Goal: Go to known website: Go to known website

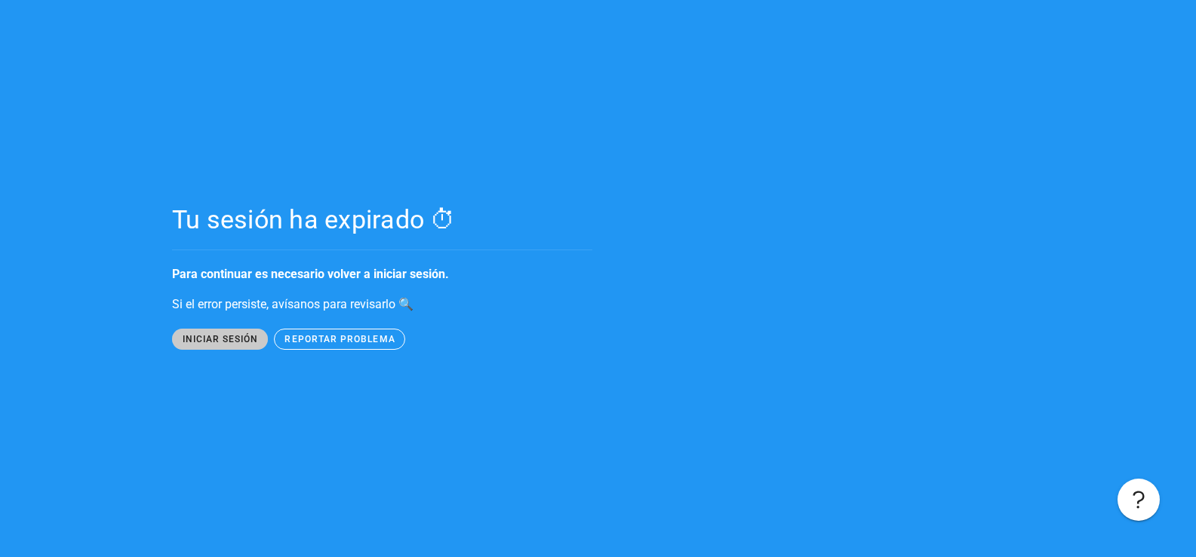
click at [229, 342] on span "iniciar sesión" at bounding box center [219, 339] width 77 height 11
